Goal: Task Accomplishment & Management: Manage account settings

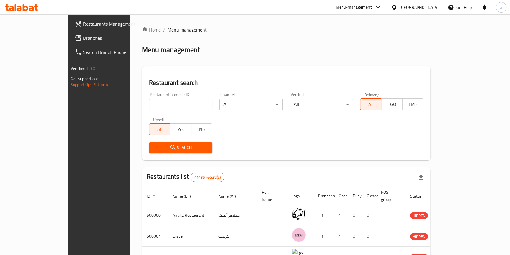
click at [433, 5] on div "Egypt" at bounding box center [418, 7] width 39 height 6
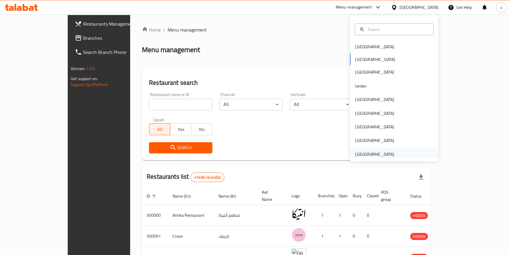
click at [378, 149] on div "[GEOGRAPHIC_DATA]" at bounding box center [374, 154] width 48 height 14
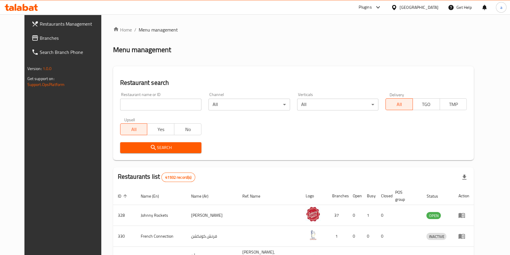
click at [157, 100] on input "search" at bounding box center [160, 105] width 81 height 12
paste input "780088"
type input "780088"
click at [127, 144] on span "Search" at bounding box center [161, 147] width 72 height 7
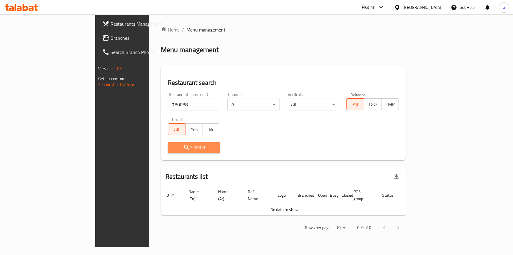
click at [180, 145] on span "Search" at bounding box center [194, 147] width 43 height 7
click at [111, 24] on span "Restaurants Management" at bounding box center [144, 23] width 66 height 7
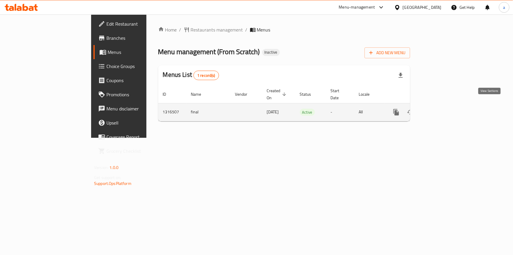
click at [443, 109] on icon "enhanced table" at bounding box center [439, 112] width 7 height 7
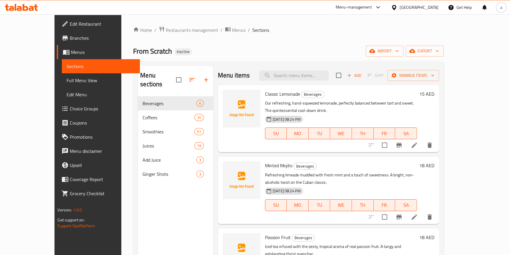
click at [67, 80] on span "Full Menu View" at bounding box center [101, 80] width 68 height 7
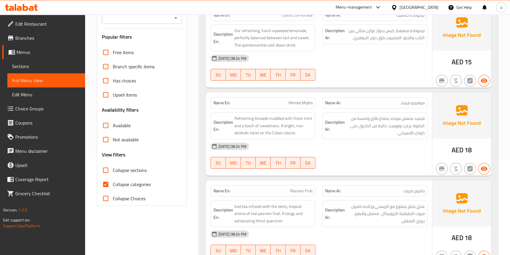
scroll to position [134, 0]
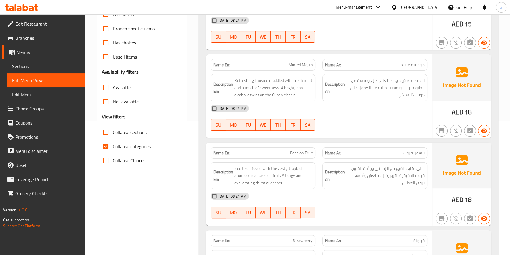
click at [125, 145] on span "Collapse categories" at bounding box center [132, 146] width 38 height 7
click at [113, 145] on input "Collapse categories" at bounding box center [106, 146] width 14 height 14
checkbox input "false"
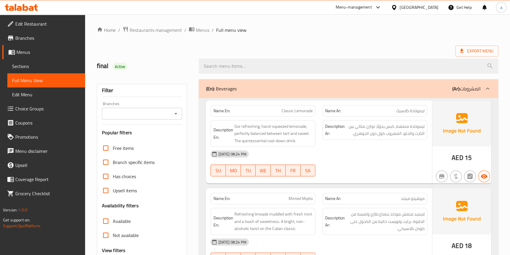
click at [454, 89] on b "(Ar):" at bounding box center [456, 88] width 8 height 9
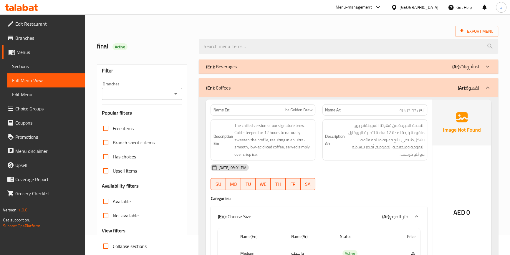
scroll to position [80, 0]
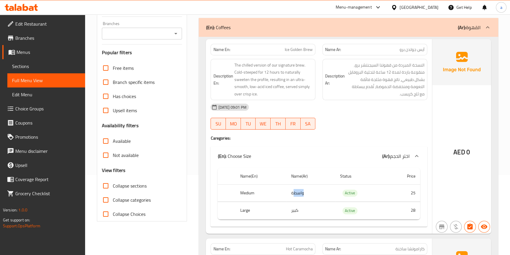
drag, startPoint x: 292, startPoint y: 193, endPoint x: 283, endPoint y: 192, distance: 9.2
click at [283, 192] on tr "Medium واسطة Active 25" at bounding box center [318, 192] width 202 height 17
click at [283, 192] on th "Medium" at bounding box center [260, 192] width 51 height 17
click at [306, 32] on div "(En): Coffees (Ar): القهوة" at bounding box center [348, 27] width 299 height 19
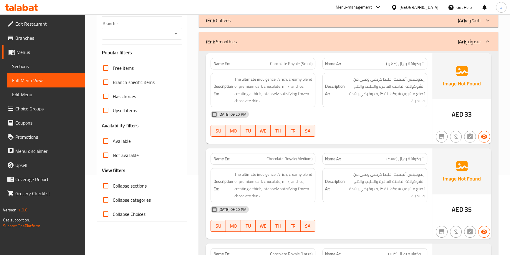
click at [312, 38] on div "(En): Smoothies (Ar): سموثيز" at bounding box center [343, 41] width 274 height 7
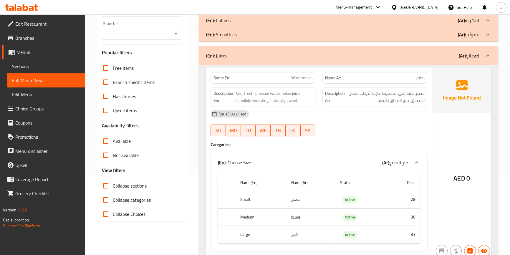
click at [333, 53] on div "(En): Juices (Ar): العصائر" at bounding box center [343, 55] width 274 height 7
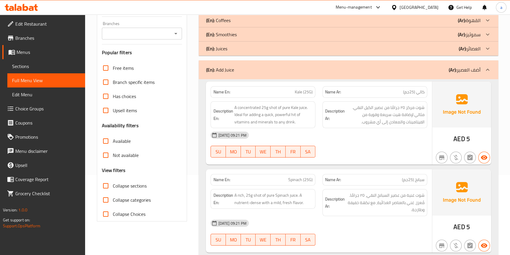
click at [331, 67] on div "(En): Add Juice (Ar): أضف العصير" at bounding box center [343, 69] width 274 height 7
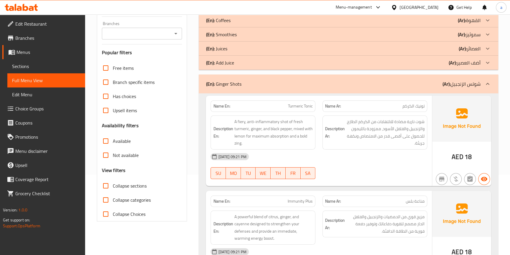
click at [332, 82] on div "(En): Ginger Shots (Ar): شوتس الزنجبيل" at bounding box center [343, 83] width 274 height 7
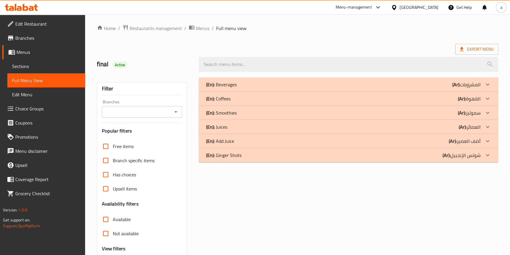
scroll to position [0, 0]
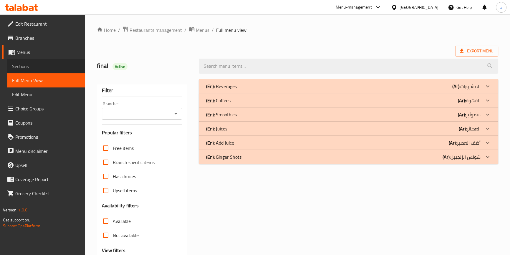
click at [27, 66] on span "Sections" at bounding box center [46, 66] width 68 height 7
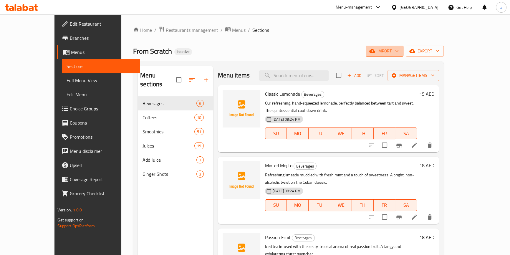
click at [400, 50] on icon "button" at bounding box center [397, 51] width 6 height 6
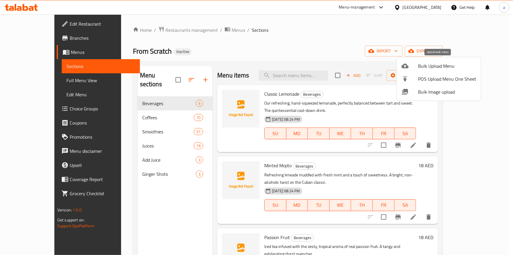
click at [428, 64] on span "Bulk Upload Menu" at bounding box center [447, 65] width 58 height 7
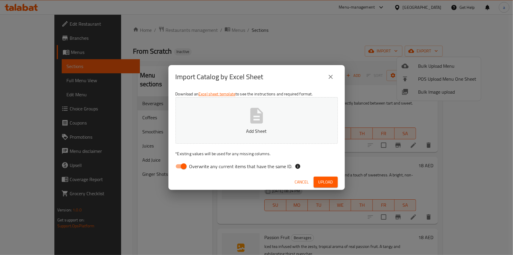
click at [215, 167] on span "Overwrite any current items that have the same ID." at bounding box center [241, 166] width 103 height 7
click at [201, 167] on input "Overwrite any current items that have the same ID." at bounding box center [184, 166] width 34 height 11
checkbox input "false"
click at [233, 124] on button "Add Sheet" at bounding box center [257, 120] width 162 height 46
click at [330, 181] on span "Upload" at bounding box center [326, 181] width 15 height 7
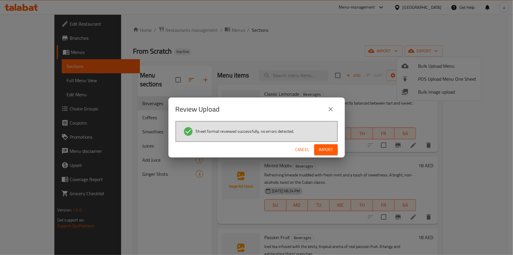
click at [325, 144] on button "Import" at bounding box center [327, 149] width 24 height 11
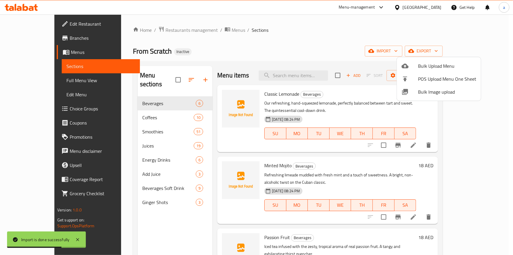
click at [124, 149] on div at bounding box center [256, 127] width 513 height 255
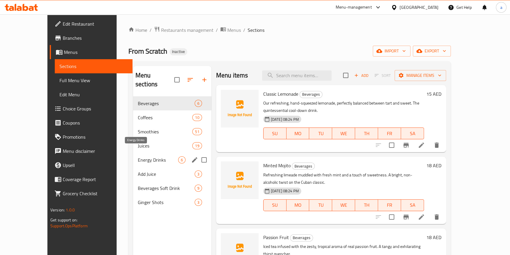
click at [138, 156] on span "Energy Drinks" at bounding box center [158, 159] width 40 height 7
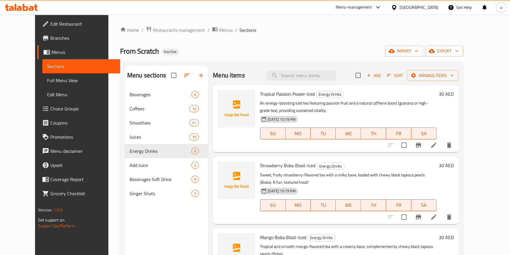
click at [50, 109] on span "Choice Groups" at bounding box center [82, 108] width 65 height 7
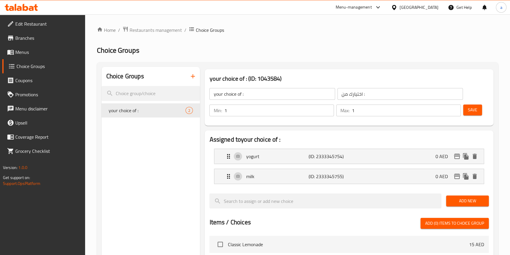
click at [193, 77] on icon "button" at bounding box center [193, 76] width 4 height 4
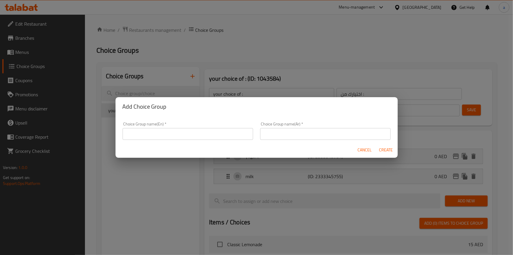
click at [171, 133] on input "text" at bounding box center [188, 134] width 131 height 12
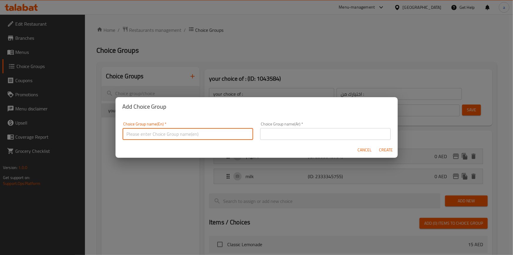
type input "your choice of:"
click at [287, 137] on input "text" at bounding box center [325, 134] width 131 height 12
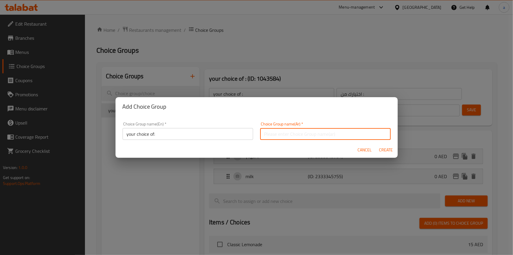
type input "إختيارك من:"
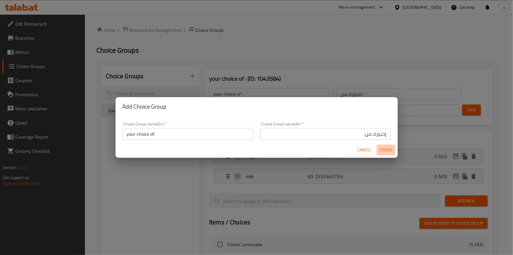
click at [386, 148] on span "Create" at bounding box center [386, 149] width 14 height 7
type input "your choice of:"
type input "إختيارك من:"
type input "0"
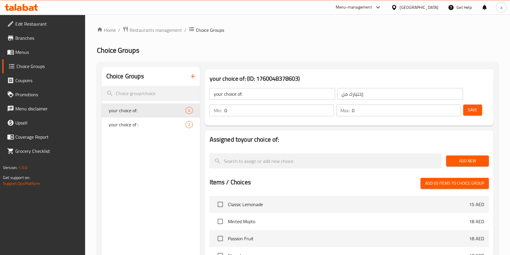
click at [452, 158] on span "Add New" at bounding box center [467, 160] width 33 height 7
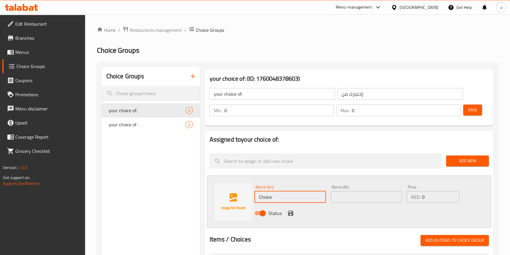
click at [292, 199] on input "Choice" at bounding box center [289, 197] width 71 height 12
type input "guarana"
click at [343, 195] on input "text" at bounding box center [365, 197] width 71 height 12
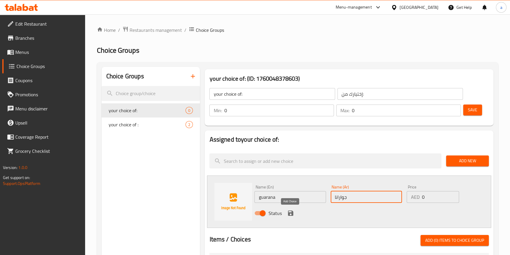
type input "جوارانا"
click at [290, 216] on icon "save" at bounding box center [290, 213] width 7 height 7
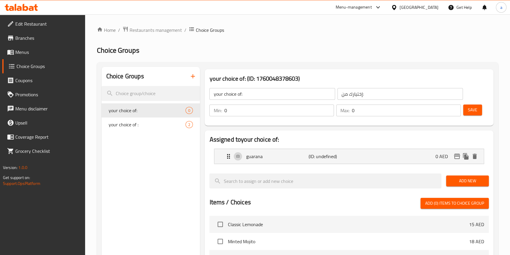
click at [473, 112] on span "Save" at bounding box center [472, 109] width 9 height 7
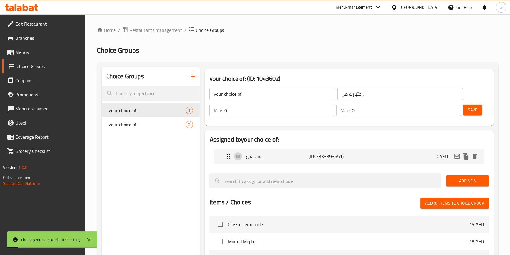
click at [469, 183] on span "Add New" at bounding box center [467, 180] width 33 height 7
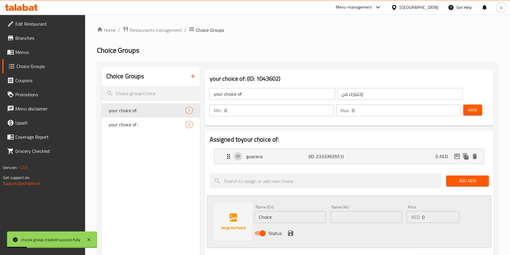
click at [304, 218] on input "Choice" at bounding box center [289, 217] width 71 height 12
click at [273, 219] on input "Choice" at bounding box center [289, 217] width 71 height 12
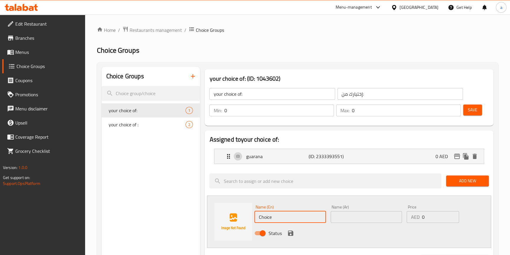
click at [273, 219] on input "Choice" at bounding box center [289, 217] width 71 height 12
paste input "high-grade tea"
type input "high-grade tea"
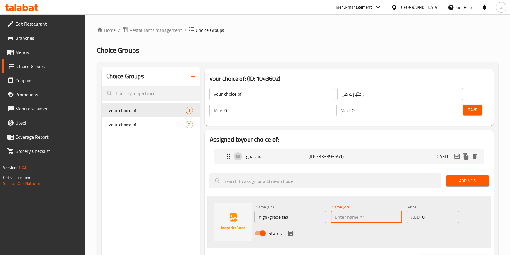
click at [388, 220] on input "text" at bounding box center [365, 217] width 71 height 12
click at [366, 220] on input "text" at bounding box center [365, 217] width 71 height 12
paste input "شاي عالي الجودة"
type input "شاي عالي الجودة"
click at [290, 234] on icon "save" at bounding box center [290, 233] width 7 height 7
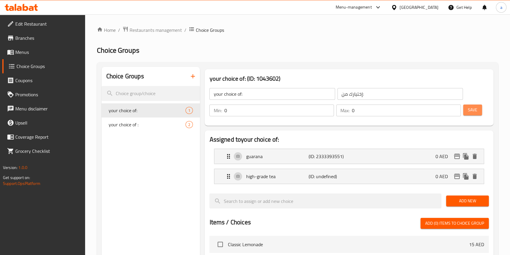
click at [471, 112] on span "Save" at bounding box center [472, 109] width 9 height 7
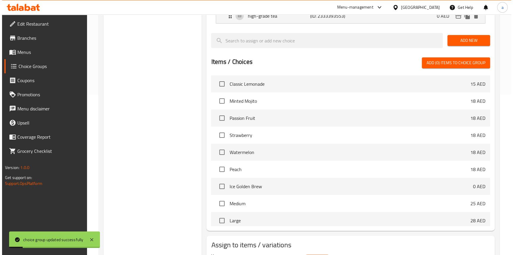
scroll to position [196, 0]
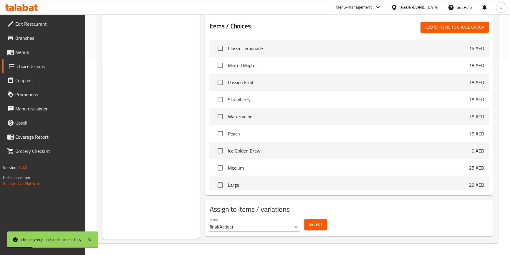
click at [312, 230] on button "Select" at bounding box center [315, 224] width 23 height 11
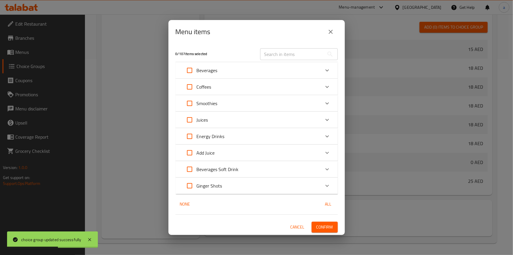
click at [214, 169] on p "Beverages Soft Drink" at bounding box center [218, 169] width 42 height 7
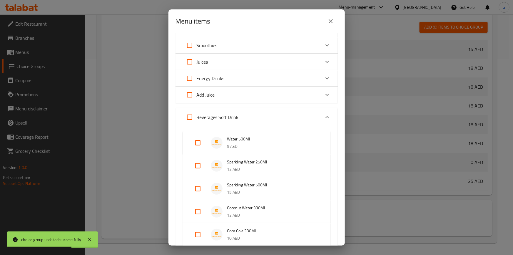
scroll to position [0, 0]
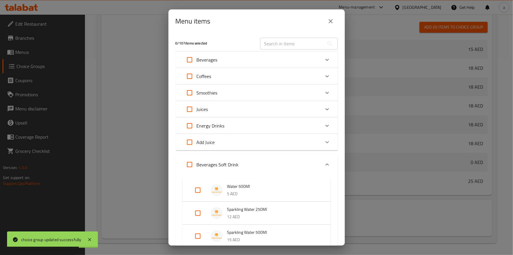
click at [212, 125] on p "Energy Drinks" at bounding box center [211, 125] width 28 height 7
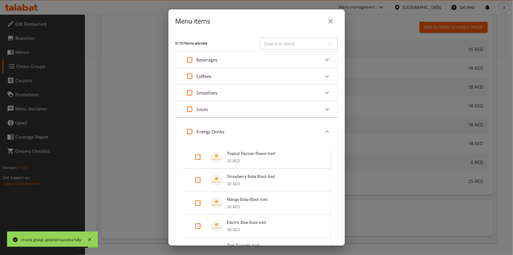
scroll to position [26, 0]
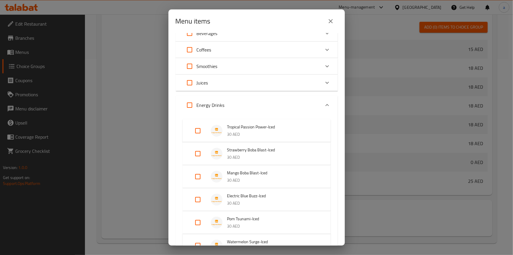
click at [196, 132] on input "Expand" at bounding box center [198, 131] width 14 height 14
checkbox input "true"
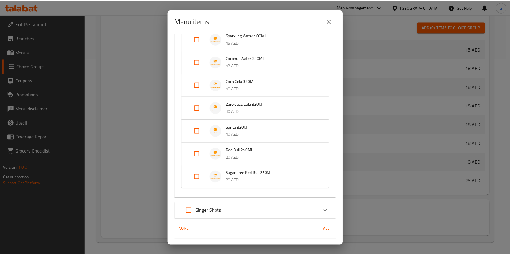
scroll to position [379, 0]
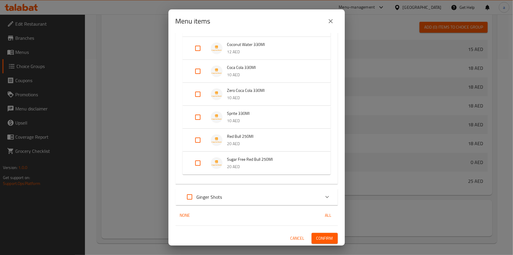
click at [329, 239] on span "Confirm" at bounding box center [325, 238] width 17 height 7
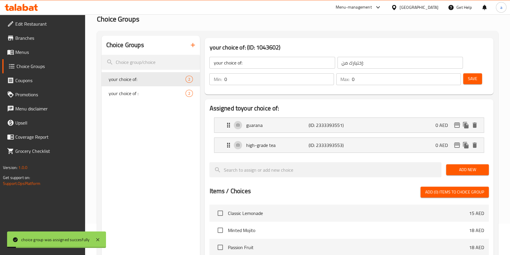
scroll to position [0, 0]
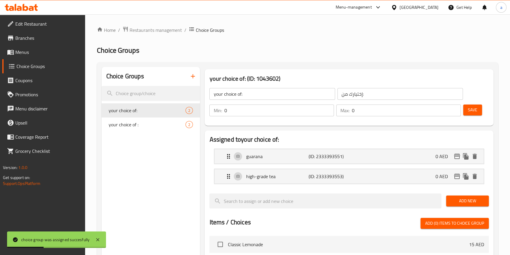
click at [192, 74] on icon "button" at bounding box center [192, 76] width 7 height 7
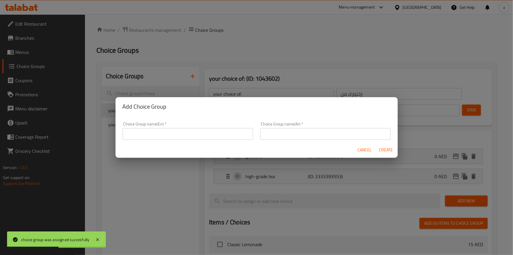
click at [167, 131] on input "text" at bounding box center [188, 134] width 131 height 12
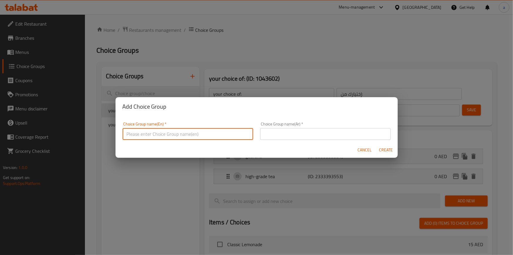
type input "ؤ"
type input "color choice"
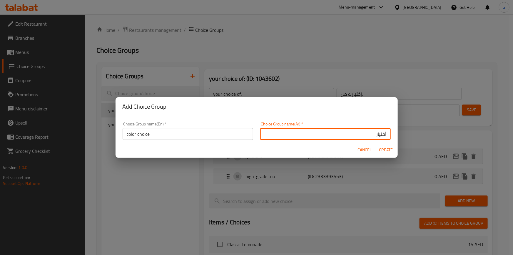
type input "أختيار"
click at [164, 135] on input "color choice" at bounding box center [188, 134] width 131 height 12
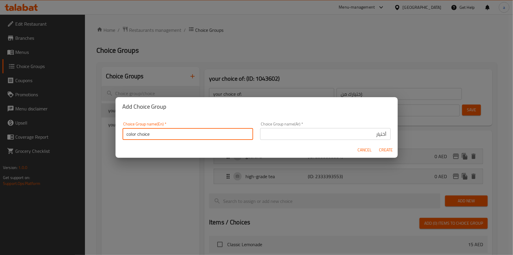
click at [164, 135] on input "color choice" at bounding box center [188, 134] width 131 height 12
type input "غ"
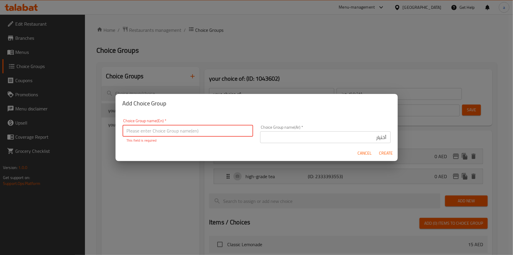
type input "t"
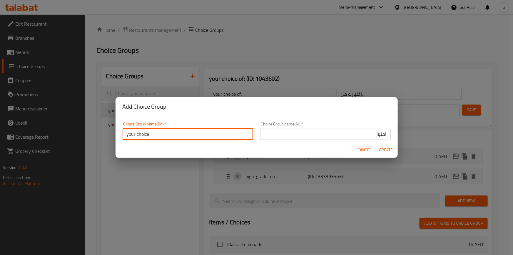
type input "your choice of:"
click at [286, 135] on input "أختيار" at bounding box center [325, 134] width 131 height 12
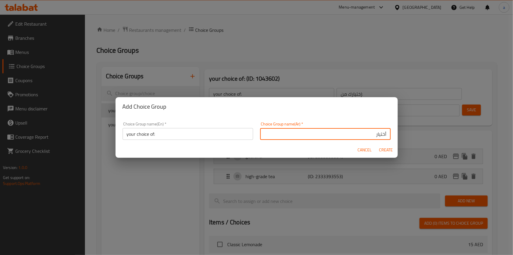
click at [286, 135] on input "أختيار" at bounding box center [325, 134] width 131 height 12
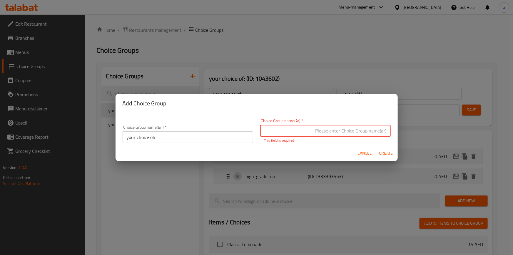
click at [286, 135] on input "text" at bounding box center [325, 131] width 131 height 12
type input "إختيارك من:"
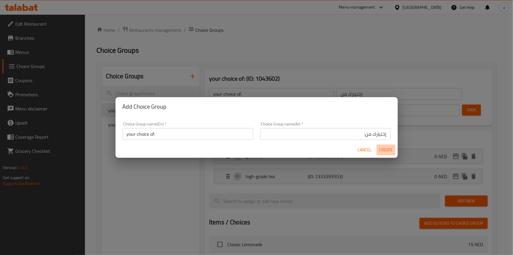
click at [382, 149] on span "Create" at bounding box center [386, 149] width 14 height 7
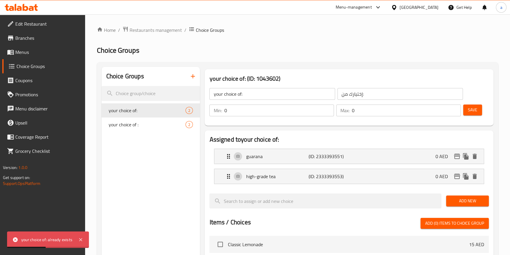
click at [193, 78] on icon "button" at bounding box center [192, 76] width 7 height 7
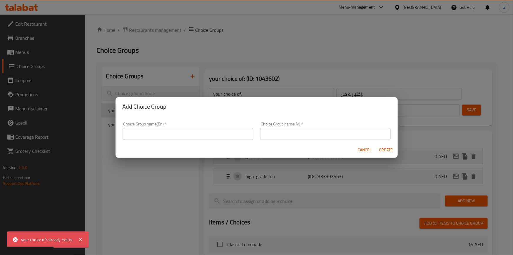
click at [184, 131] on input "text" at bounding box center [188, 134] width 131 height 12
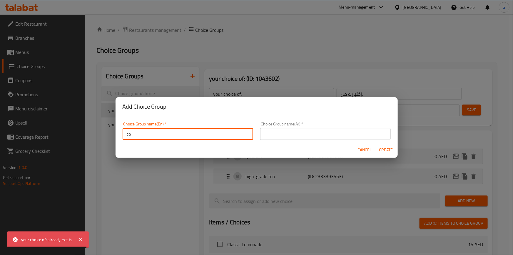
type input "c"
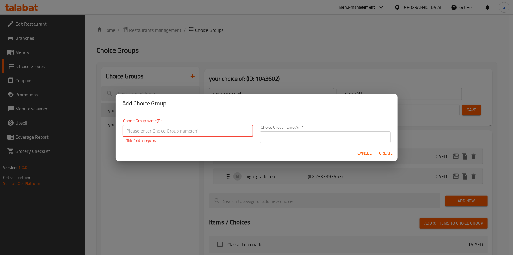
click at [195, 131] on input "text" at bounding box center [188, 131] width 131 height 12
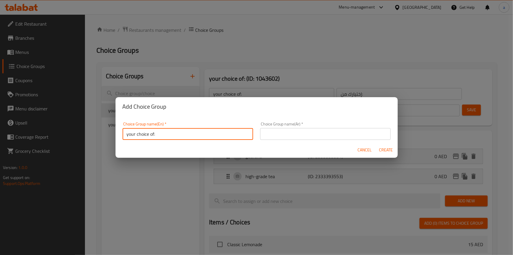
click at [153, 134] on input "your choice of:" at bounding box center [188, 134] width 131 height 12
type input "your choice of :"
click at [319, 132] on input "text" at bounding box center [325, 134] width 131 height 12
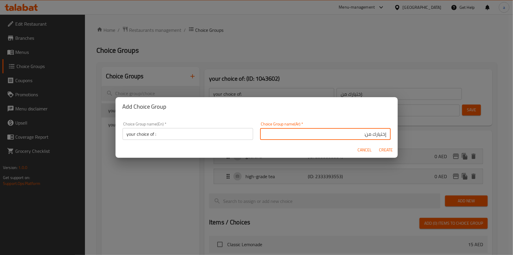
click at [362, 135] on input "إختيارك من:" at bounding box center [325, 134] width 131 height 12
type input "إختيارك من :"
click at [388, 151] on span "Create" at bounding box center [386, 149] width 14 height 7
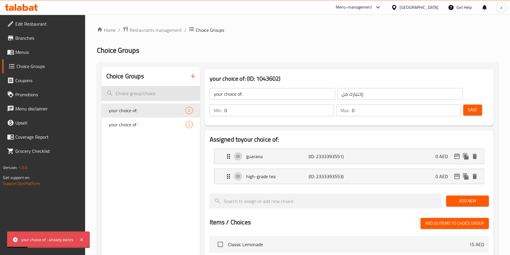
click at [132, 94] on input "search" at bounding box center [151, 93] width 99 height 15
click at [189, 78] on button "button" at bounding box center [193, 76] width 14 height 14
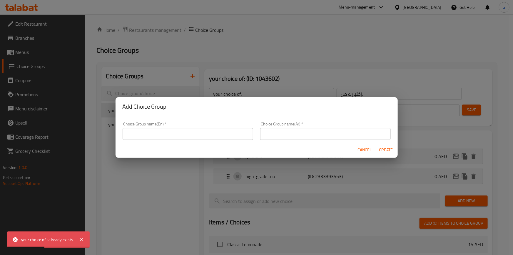
click at [165, 139] on input "text" at bounding box center [188, 134] width 131 height 12
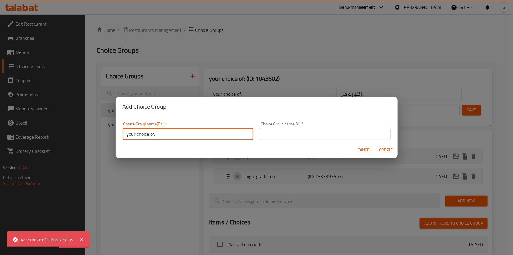
click at [126, 132] on input "your choice of:" at bounding box center [188, 134] width 131 height 12
type input "your choice of:"
click at [285, 135] on input "text" at bounding box center [325, 134] width 131 height 12
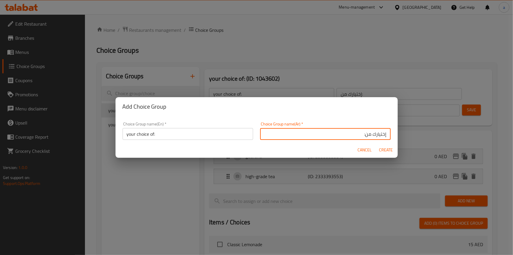
click at [383, 136] on input "إختيارك من:" at bounding box center [325, 134] width 131 height 12
type input "إختيارك من:"
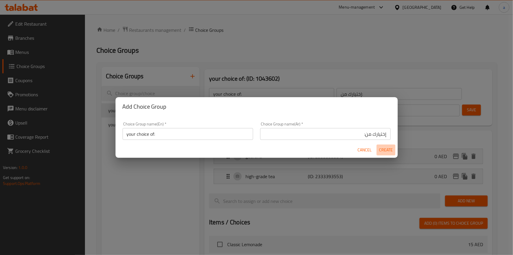
click at [387, 151] on span "Create" at bounding box center [386, 149] width 14 height 7
type input "your choice of:"
type input "إختيارك من:"
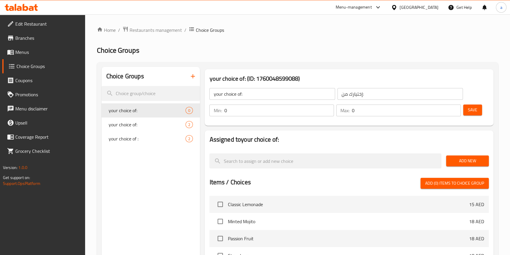
click at [467, 159] on span "Add New" at bounding box center [467, 160] width 33 height 7
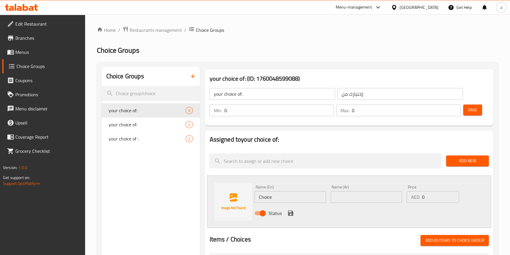
click at [272, 197] on input "Choice" at bounding box center [289, 197] width 71 height 12
click at [265, 195] on input "text" at bounding box center [289, 197] width 71 height 12
paste input "butterfly pea flower"
type input "butterfly pea flower"
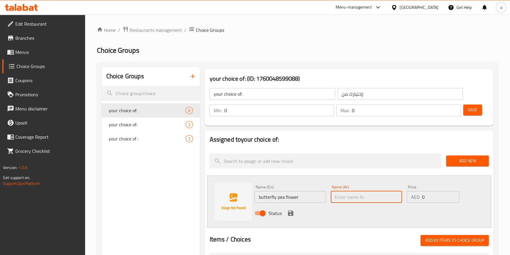
click at [368, 202] on input "text" at bounding box center [365, 197] width 71 height 12
paste input "[PERSON_NAME] الفراشية"
type input "[PERSON_NAME] الفراشية"
click at [288, 213] on icon "save" at bounding box center [290, 212] width 5 height 5
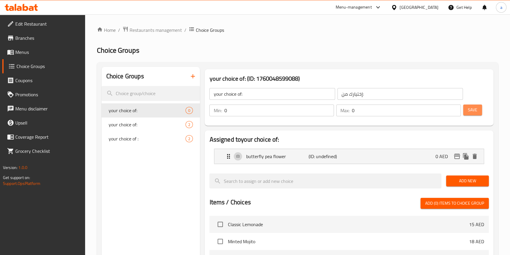
click at [469, 115] on button "Save" at bounding box center [472, 109] width 19 height 11
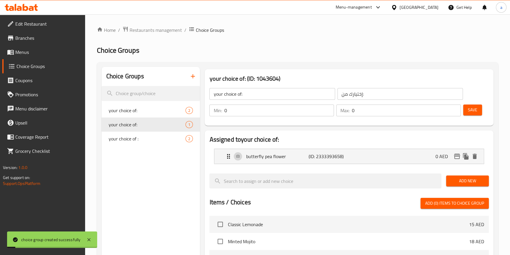
scroll to position [26, 0]
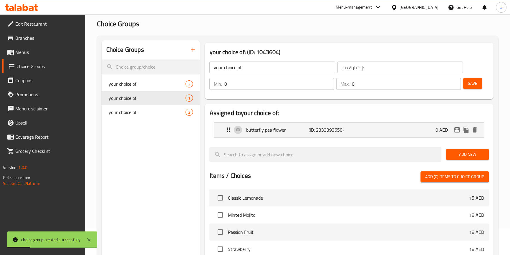
click at [451, 157] on span "Add New" at bounding box center [467, 154] width 33 height 7
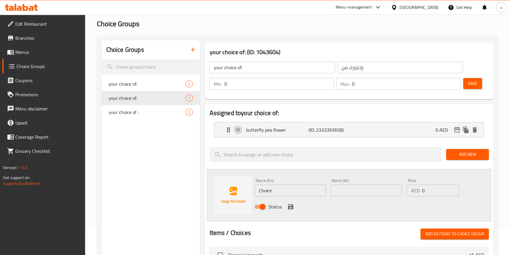
click at [309, 192] on input "Choice" at bounding box center [289, 190] width 71 height 12
paste input "natural coloring"
type input "natural coloring"
click at [348, 184] on input "text" at bounding box center [365, 190] width 71 height 12
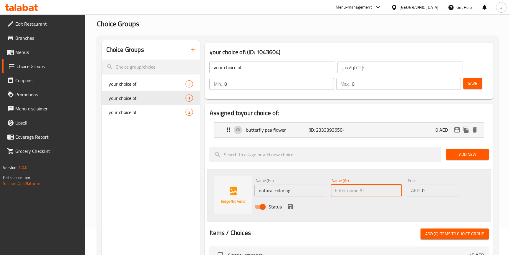
paste input "لتلوين الطبيعي"
type input "لتلوين الطبيعي"
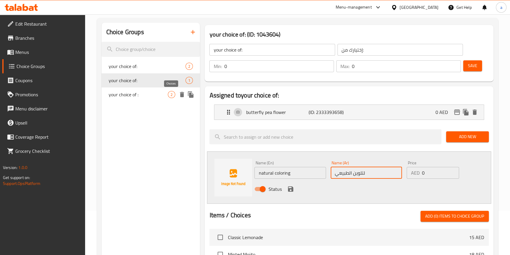
scroll to position [53, 0]
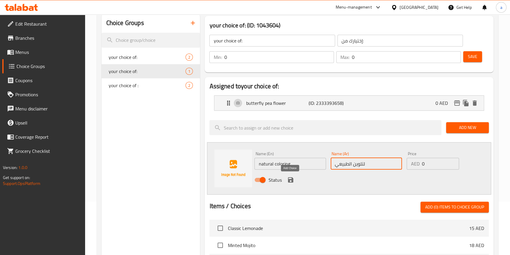
click at [291, 178] on icon "save" at bounding box center [290, 179] width 5 height 5
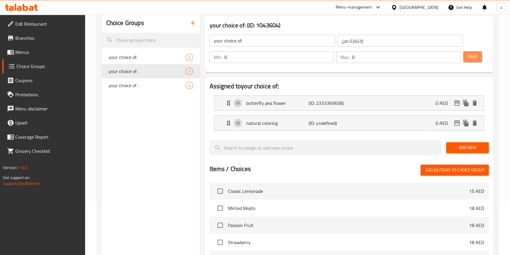
click at [471, 52] on button "Save" at bounding box center [472, 56] width 19 height 11
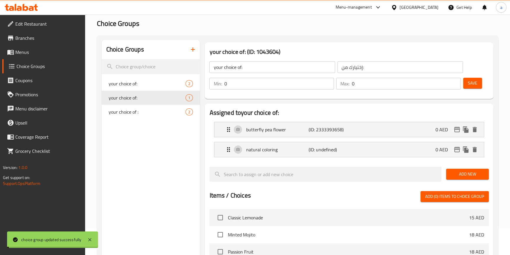
scroll to position [26, 0]
click at [347, 70] on input "إختيارك من:" at bounding box center [399, 67] width 125 height 12
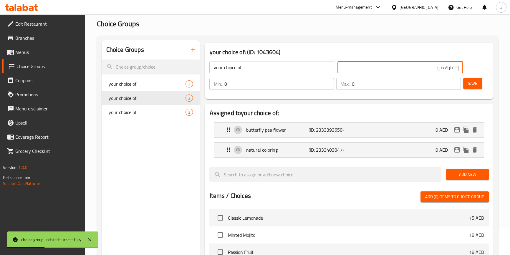
click at [468, 84] on span "Save" at bounding box center [472, 83] width 9 height 7
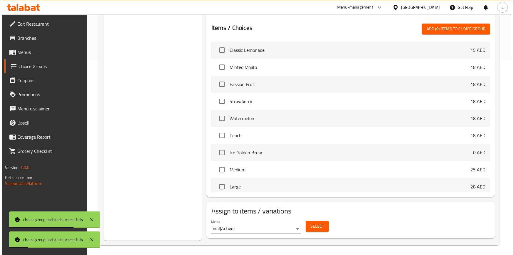
scroll to position [196, 0]
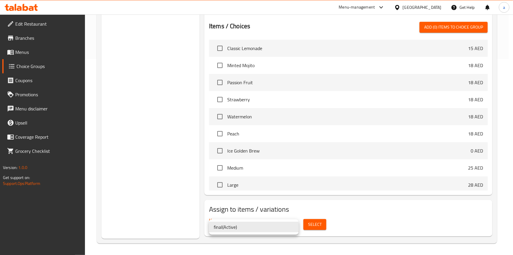
click at [313, 224] on div at bounding box center [256, 127] width 513 height 255
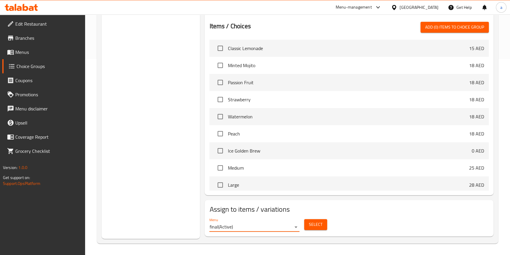
click at [313, 224] on span "Select" at bounding box center [316, 224] width 14 height 7
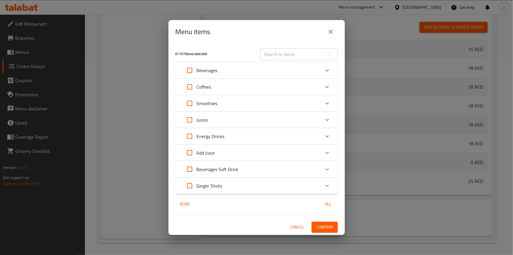
click at [218, 139] on p "Energy Drinks" at bounding box center [211, 136] width 28 height 7
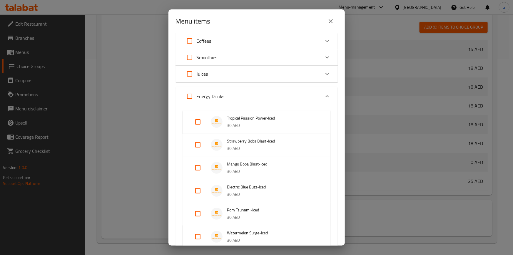
scroll to position [80, 0]
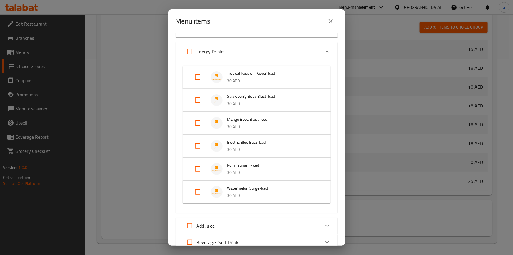
click at [199, 148] on input "Expand" at bounding box center [198, 146] width 14 height 14
checkbox input "true"
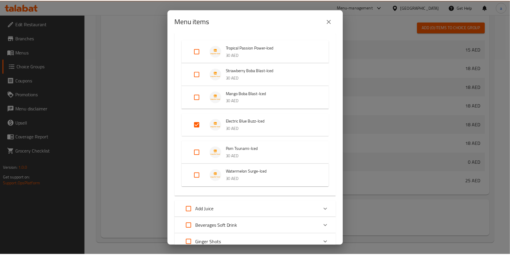
scroll to position [151, 0]
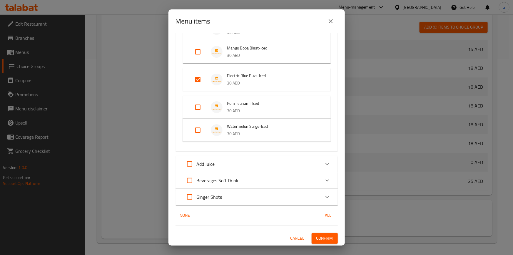
click at [333, 238] on button "Confirm" at bounding box center [325, 238] width 26 height 11
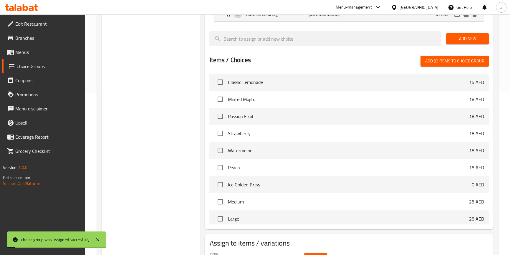
scroll to position [89, 0]
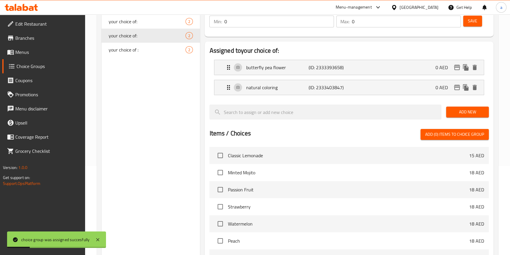
click at [37, 51] on span "Menus" at bounding box center [47, 52] width 65 height 7
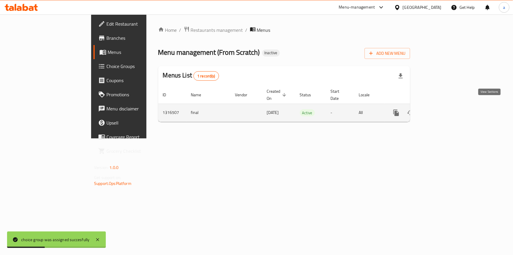
click at [443, 109] on icon "enhanced table" at bounding box center [439, 112] width 7 height 7
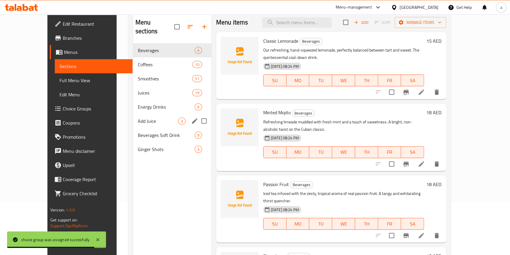
scroll to position [53, 0]
click at [152, 131] on span "Beverages Soft Drink" at bounding box center [158, 134] width 40 height 7
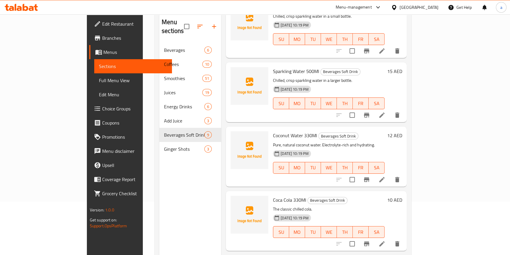
scroll to position [214, 0]
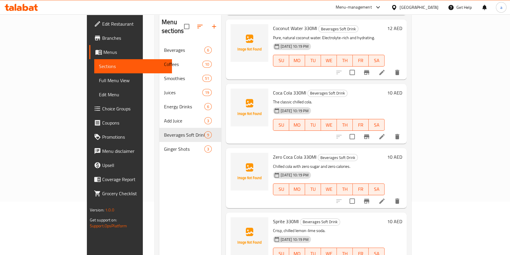
click at [99, 81] on span "Full Menu View" at bounding box center [133, 80] width 68 height 7
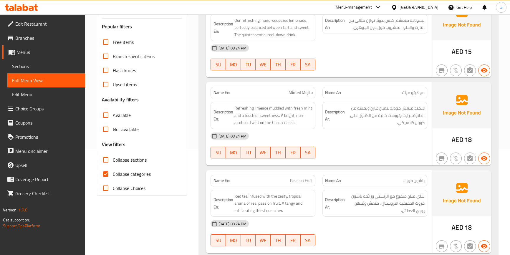
scroll to position [187, 0]
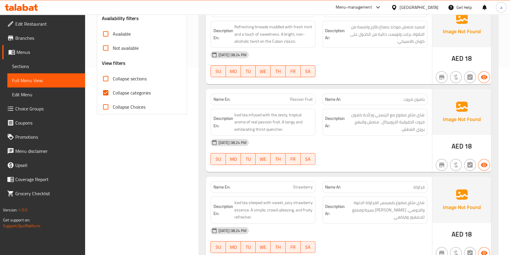
click at [127, 91] on span "Collapse categories" at bounding box center [132, 92] width 38 height 7
click at [113, 91] on input "Collapse categories" at bounding box center [106, 93] width 14 height 14
checkbox input "false"
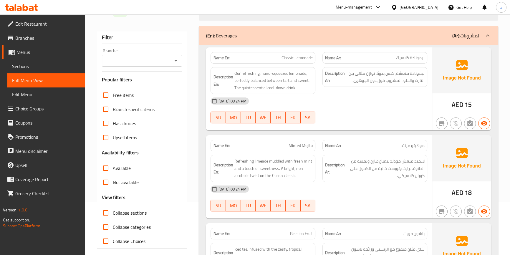
scroll to position [53, 0]
click at [117, 212] on span "Collapse sections" at bounding box center [130, 212] width 34 height 7
click at [113, 212] on input "Collapse sections" at bounding box center [106, 212] width 14 height 14
checkbox input "true"
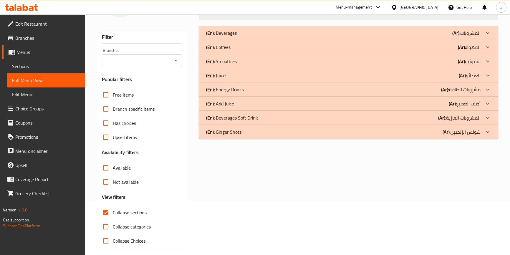
click at [303, 115] on div "(En): Beverages Soft Drink (Ar): المشروبات الغازية" at bounding box center [343, 117] width 274 height 7
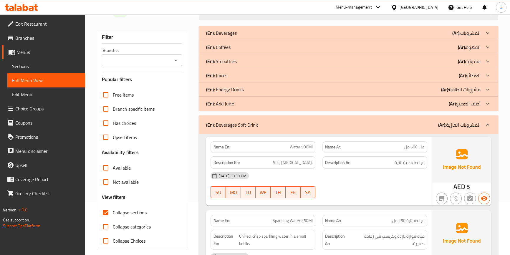
click at [261, 85] on div "(En): Energy Drinks (Ar): مشروبات الطاقة" at bounding box center [348, 89] width 299 height 14
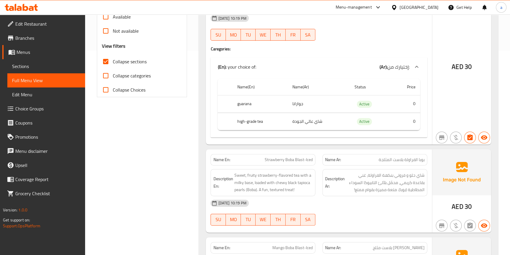
scroll to position [214, 0]
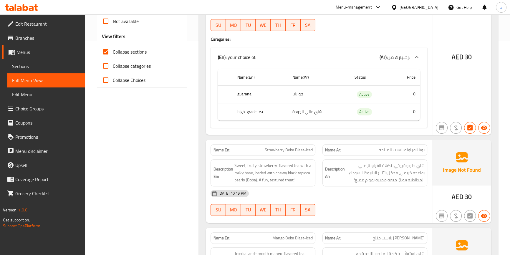
click at [35, 107] on span "Choice Groups" at bounding box center [47, 108] width 65 height 7
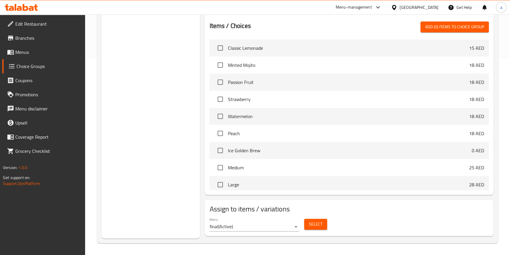
scroll to position [83, 0]
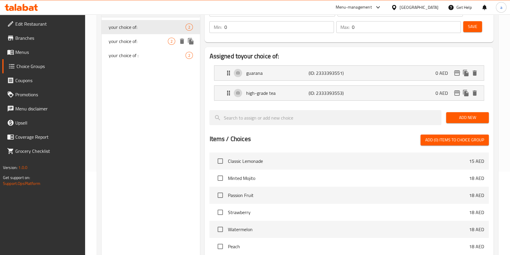
click at [119, 41] on span "your choice of:" at bounding box center [138, 41] width 59 height 7
type input "your choice of:"
type input "إختيارك من:"
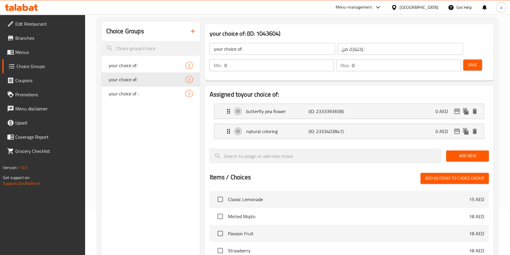
scroll to position [3, 0]
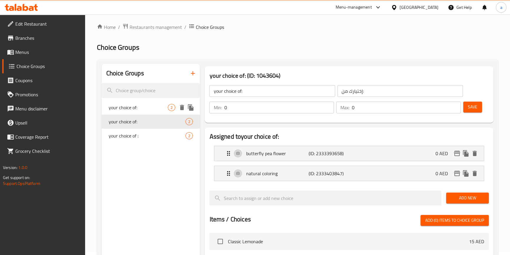
click at [122, 110] on span "your choice of:" at bounding box center [138, 107] width 59 height 7
type input "your choice of:"
type input "إختيارك من:"
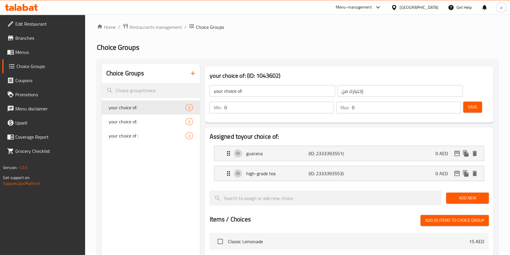
click at [244, 91] on input "your choice of:" at bounding box center [271, 91] width 125 height 12
type input "your choice of tea :"
click at [369, 93] on input "إختيارك من:" at bounding box center [399, 91] width 125 height 12
type input "إختيارك من الشاي :"
click at [473, 103] on span "Save" at bounding box center [472, 106] width 9 height 7
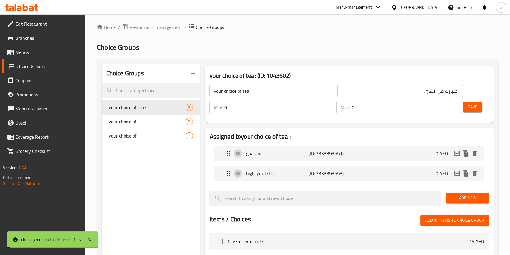
click at [235, 107] on input "0" at bounding box center [279, 108] width 110 height 12
type input "1"
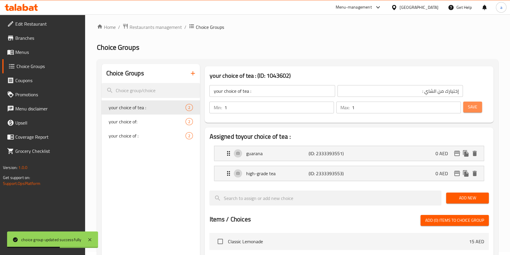
click at [468, 106] on span "Save" at bounding box center [472, 106] width 9 height 7
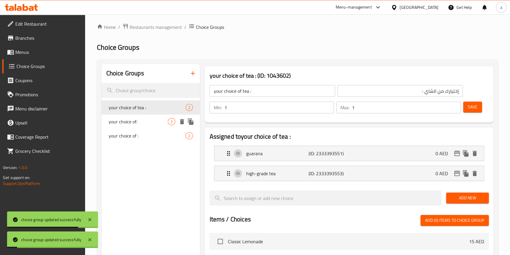
click at [135, 118] on span "your choice of:" at bounding box center [138, 121] width 59 height 7
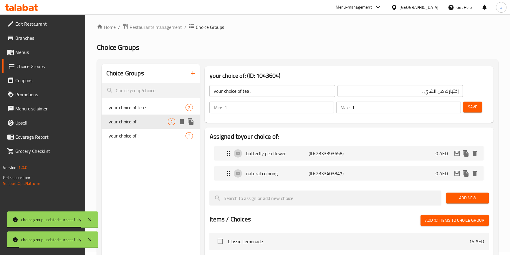
type input "your choice of:"
type input "إختيارك من:"
type input "0"
click at [232, 108] on input "0" at bounding box center [279, 108] width 110 height 12
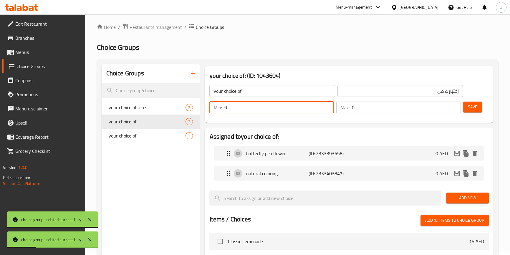
click at [232, 108] on input "0" at bounding box center [279, 108] width 110 height 12
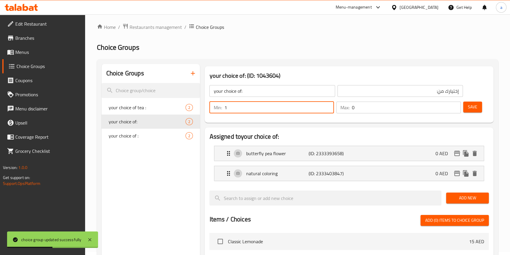
type input "1"
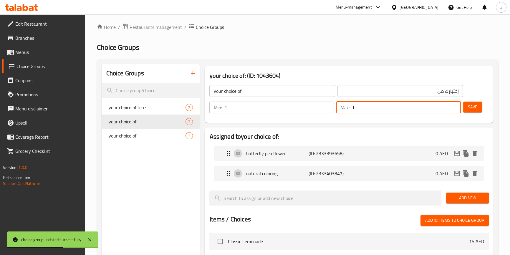
type input "1"
click at [253, 87] on input "your choice of:" at bounding box center [271, 91] width 125 height 12
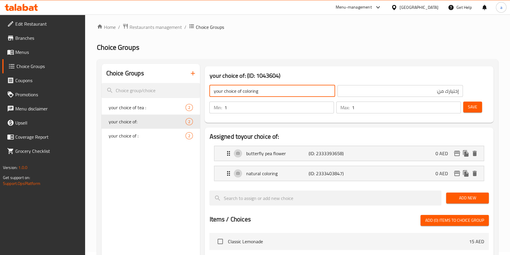
type input "your choice of coloring"
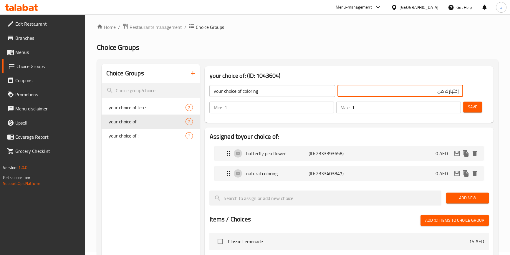
click at [412, 90] on input "إختيارك من:" at bounding box center [399, 91] width 125 height 12
type input "إختيارك من التلوين :"
click at [475, 103] on button "Save" at bounding box center [472, 107] width 19 height 11
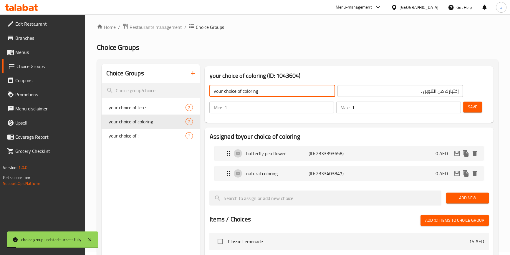
click at [262, 91] on input "your choice of coloring" at bounding box center [271, 91] width 125 height 12
click at [468, 107] on span "Save" at bounding box center [472, 106] width 9 height 7
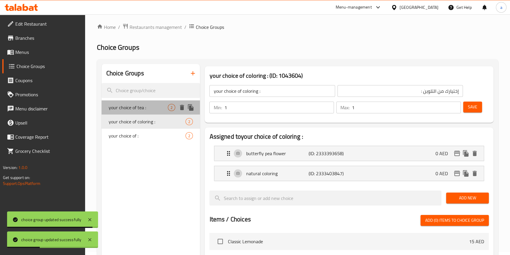
click at [118, 104] on span "your choice of tea :" at bounding box center [138, 107] width 59 height 7
type input "your choice of tea :"
type input "إختيارك من الشاي :"
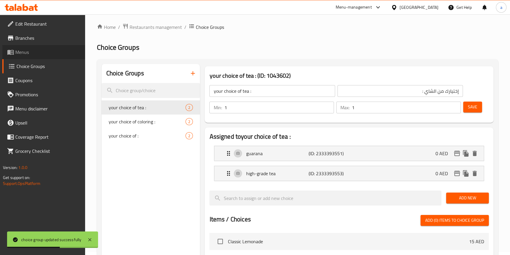
click at [24, 50] on span "Menus" at bounding box center [47, 52] width 65 height 7
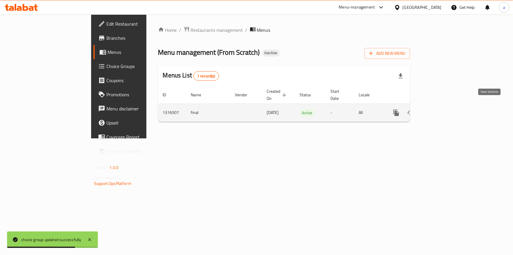
click at [443, 109] on icon "enhanced table" at bounding box center [439, 112] width 7 height 7
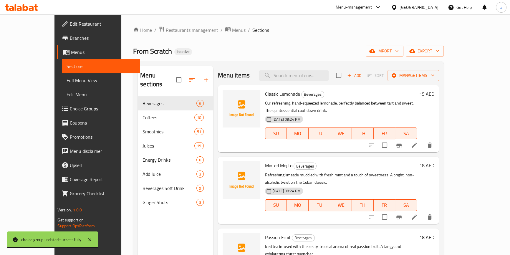
click at [67, 84] on span "Full Menu View" at bounding box center [101, 80] width 68 height 7
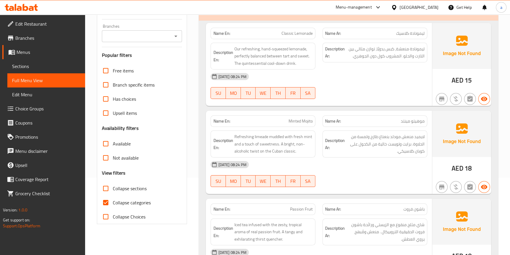
scroll to position [80, 0]
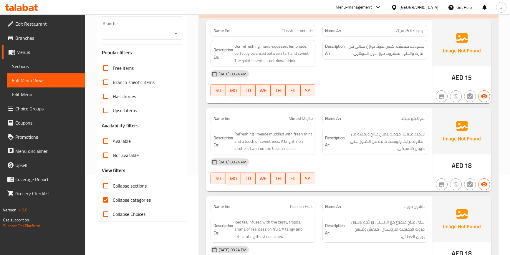
click at [123, 200] on span "Collapse categories" at bounding box center [132, 199] width 38 height 7
click at [113, 200] on input "Collapse categories" at bounding box center [106, 200] width 14 height 14
checkbox input "false"
click at [129, 185] on span "Collapse sections" at bounding box center [130, 185] width 34 height 7
click at [113, 185] on input "Collapse sections" at bounding box center [106, 186] width 14 height 14
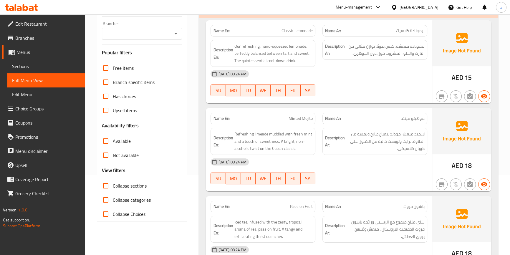
checkbox input "true"
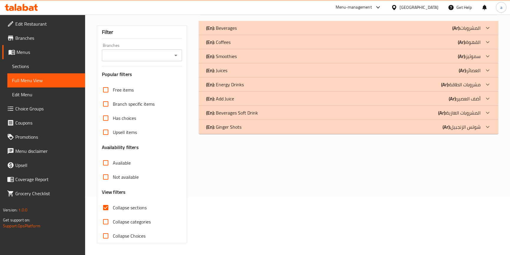
scroll to position [58, 0]
click at [233, 110] on p "(En): Beverages Soft Drink" at bounding box center [232, 112] width 52 height 7
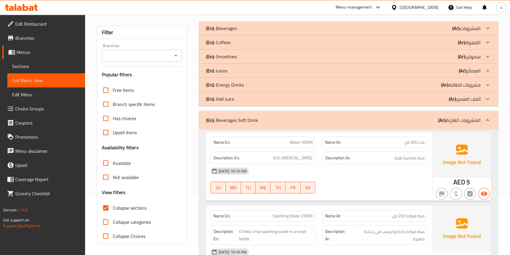
click at [230, 82] on p "(En): Energy Drinks" at bounding box center [225, 84] width 38 height 7
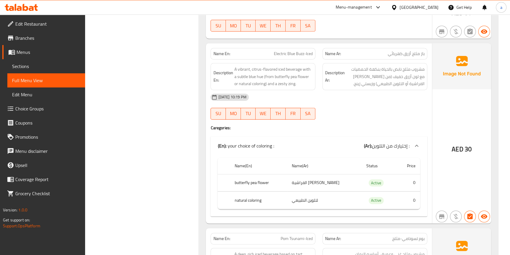
scroll to position [513, 0]
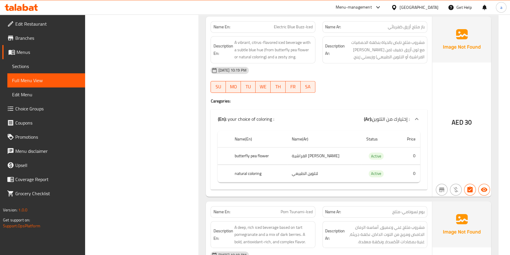
click at [18, 107] on span "Choice Groups" at bounding box center [47, 108] width 65 height 7
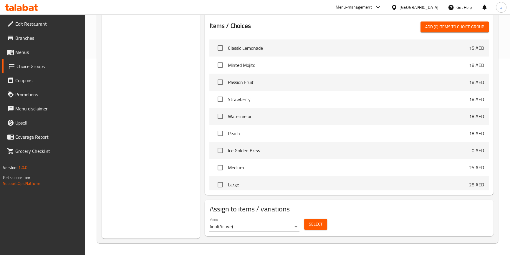
scroll to position [83, 0]
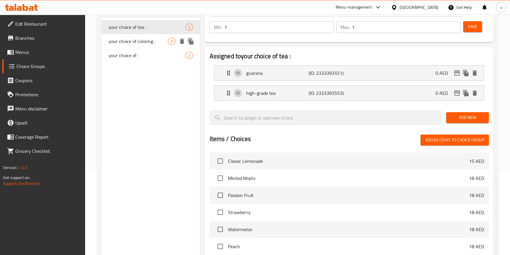
click at [121, 42] on span "your choice of coloring :" at bounding box center [138, 41] width 59 height 7
type input "your choice of coloring :"
type input "إختيارك من التلوين :"
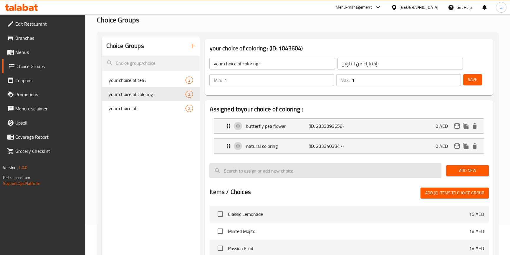
scroll to position [30, 0]
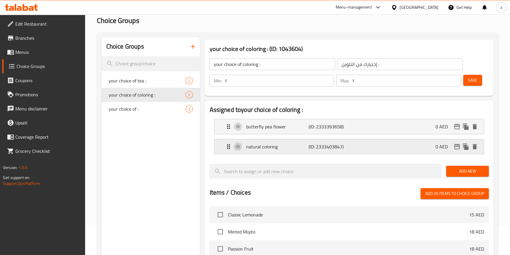
click at [329, 145] on p "(ID: 2333403847)" at bounding box center [329, 146] width 42 height 7
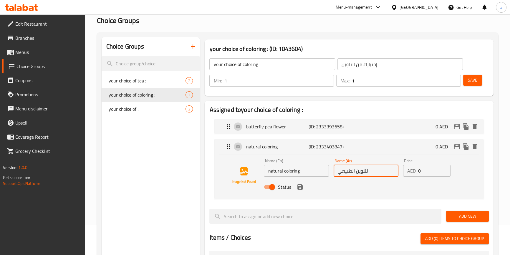
click at [370, 170] on input "لتلوين الطبيعي" at bounding box center [365, 171] width 65 height 12
click at [297, 188] on icon "save" at bounding box center [299, 186] width 5 height 5
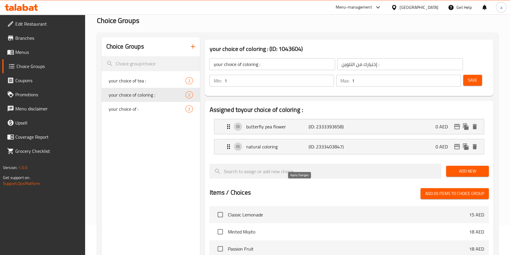
type input "التلوين الطبيعي"
click at [474, 79] on span "Save" at bounding box center [472, 80] width 9 height 7
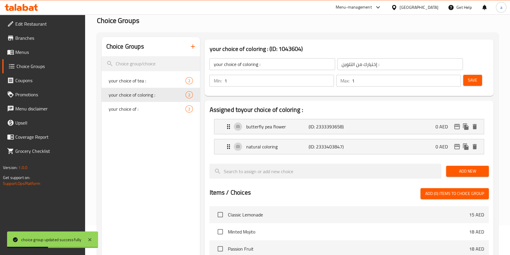
click at [25, 54] on span "Menus" at bounding box center [47, 52] width 65 height 7
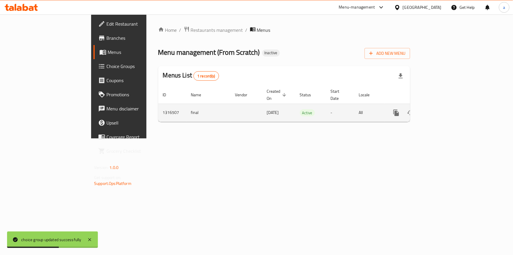
click at [442, 110] on icon "enhanced table" at bounding box center [438, 112] width 5 height 5
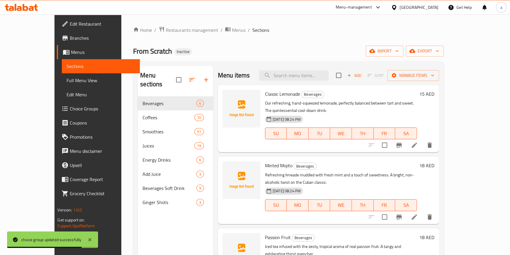
click at [67, 80] on span "Full Menu View" at bounding box center [101, 80] width 68 height 7
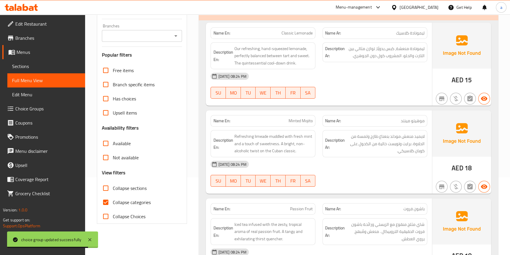
scroll to position [80, 0]
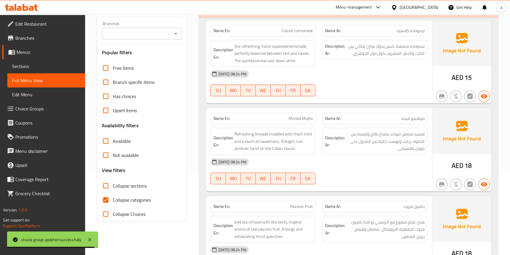
click at [122, 201] on span "Collapse categories" at bounding box center [132, 199] width 38 height 7
click at [113, 201] on input "Collapse categories" at bounding box center [106, 200] width 14 height 14
checkbox input "false"
click at [127, 182] on span "Collapse sections" at bounding box center [130, 185] width 34 height 7
click at [113, 182] on input "Collapse sections" at bounding box center [106, 186] width 14 height 14
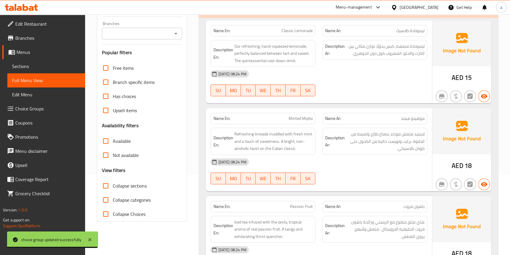
checkbox input "true"
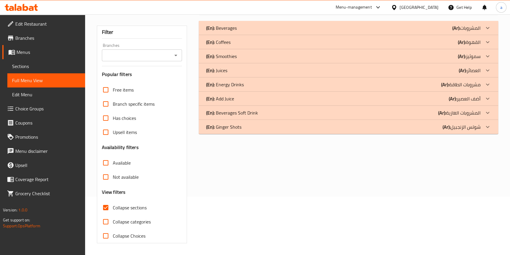
scroll to position [58, 0]
click at [236, 111] on p "(En): Beverages Soft Drink" at bounding box center [232, 112] width 52 height 7
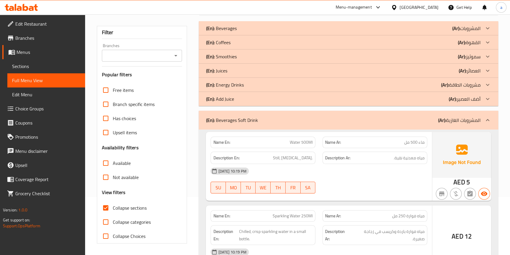
click at [230, 84] on p "(En): Energy Drinks" at bounding box center [225, 84] width 38 height 7
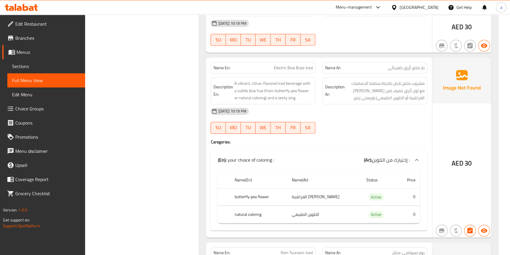
scroll to position [481, 0]
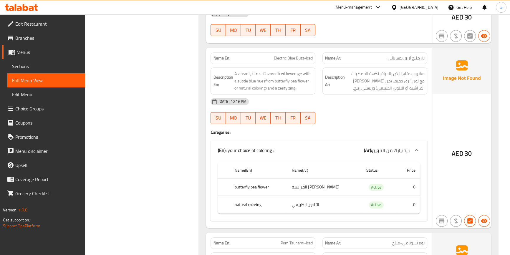
click at [246, 185] on th "butterfly pea flower" at bounding box center [258, 186] width 57 height 17
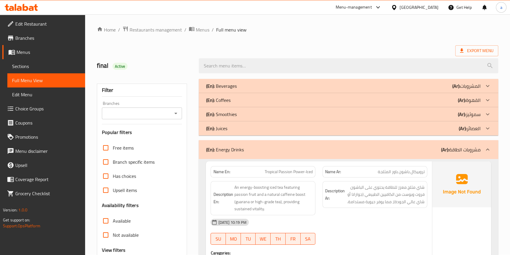
scroll to position [0, 0]
click at [463, 50] on icon at bounding box center [461, 51] width 6 height 6
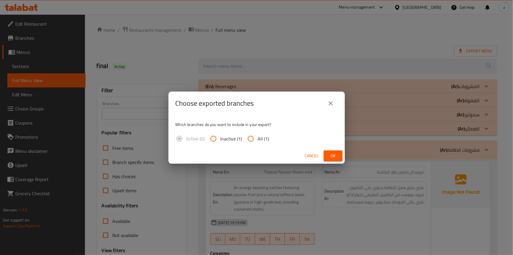
click at [263, 139] on span "All (1)" at bounding box center [263, 138] width 11 height 7
click at [258, 139] on input "All (1)" at bounding box center [251, 139] width 14 height 14
radio input "true"
click at [335, 152] on span "Ok" at bounding box center [333, 155] width 9 height 7
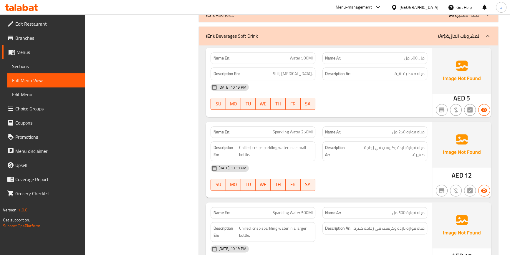
scroll to position [909, 0]
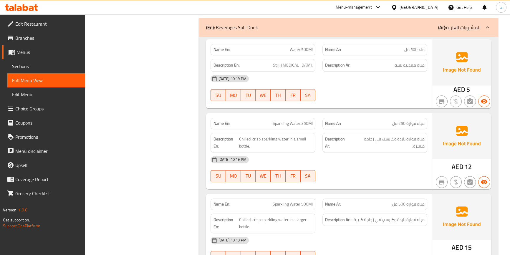
click at [30, 66] on span "Sections" at bounding box center [46, 66] width 68 height 7
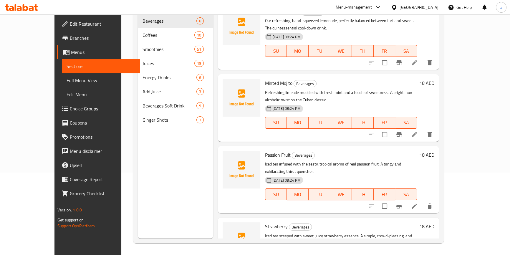
scroll to position [82, 0]
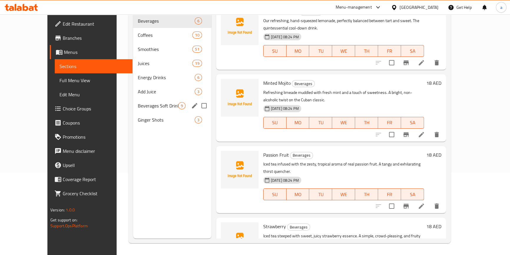
click at [138, 102] on span "Beverages Soft Drink" at bounding box center [158, 105] width 40 height 7
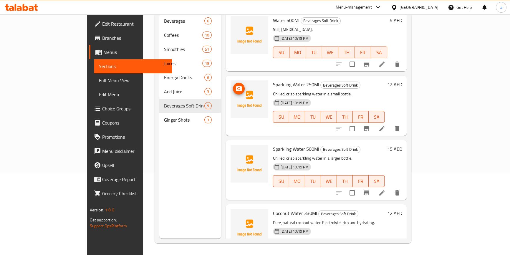
scroll to position [29, 0]
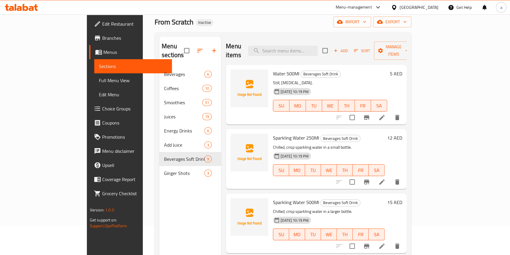
click at [384, 115] on icon at bounding box center [381, 117] width 5 height 5
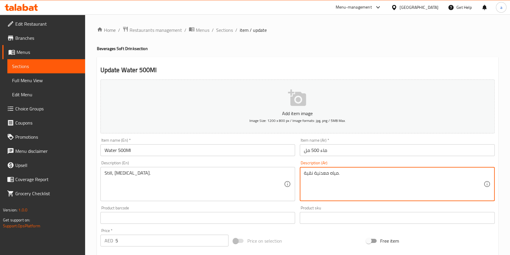
drag, startPoint x: 305, startPoint y: 172, endPoint x: 312, endPoint y: 174, distance: 7.8
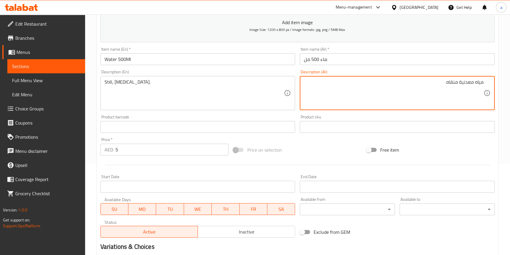
scroll to position [160, 0]
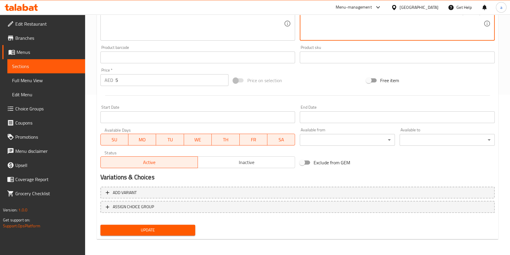
type textarea "مياه معدنية منقاه."
click at [152, 232] on span "Update" at bounding box center [148, 229] width 86 height 7
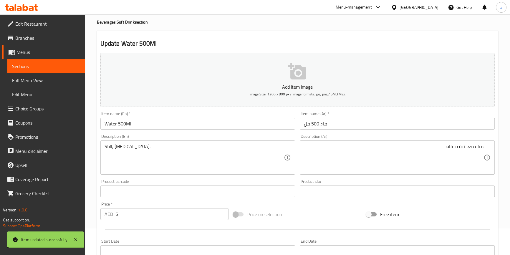
scroll to position [0, 0]
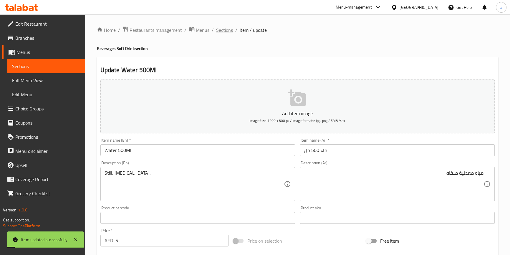
click at [226, 28] on span "Sections" at bounding box center [224, 29] width 17 height 7
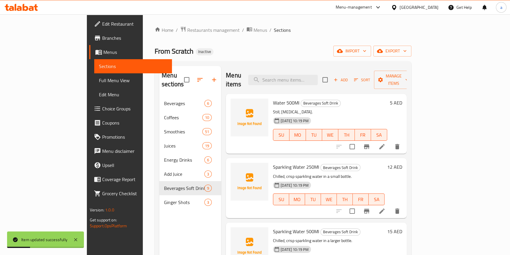
click at [99, 80] on span "Full Menu View" at bounding box center [133, 80] width 68 height 7
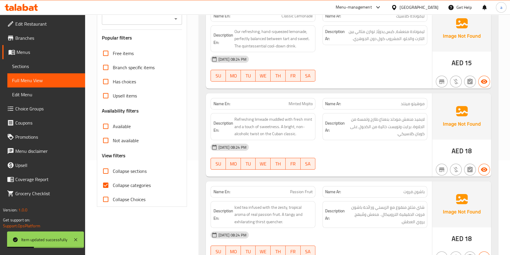
scroll to position [160, 0]
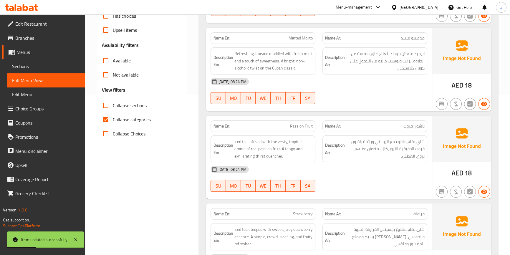
click at [129, 121] on span "Collapse categories" at bounding box center [132, 119] width 38 height 7
click at [113, 121] on input "Collapse categories" at bounding box center [106, 119] width 14 height 14
checkbox input "false"
click at [135, 104] on span "Collapse sections" at bounding box center [130, 105] width 34 height 7
click at [113, 104] on input "Collapse sections" at bounding box center [106, 105] width 14 height 14
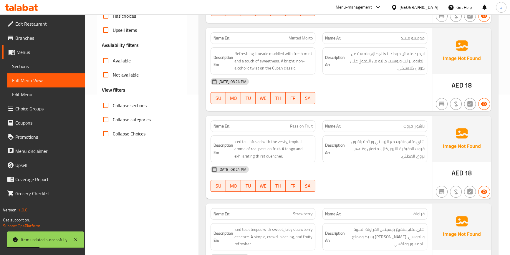
checkbox input "true"
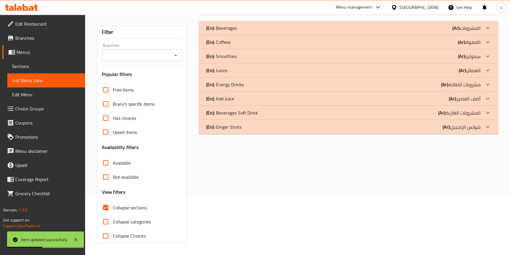
scroll to position [58, 0]
click at [222, 112] on p "(En): Beverages Soft Drink" at bounding box center [232, 112] width 52 height 7
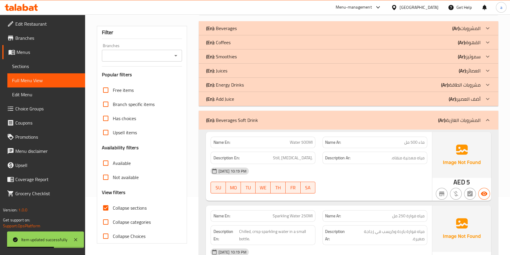
click at [231, 84] on p "(En): Energy Drinks" at bounding box center [225, 84] width 38 height 7
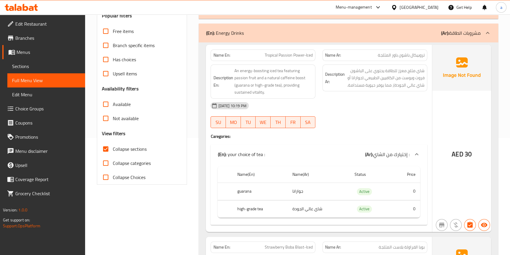
scroll to position [0, 0]
